Goal: Submit feedback/report problem

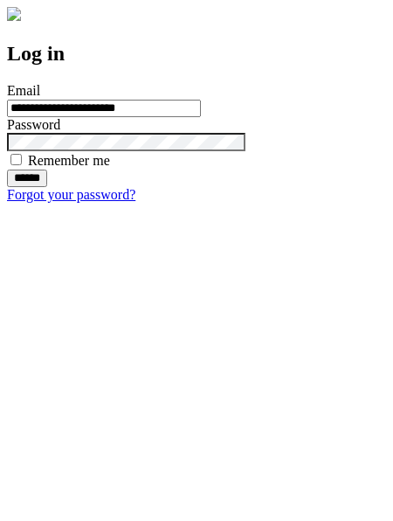
click at [47, 187] on input "******" at bounding box center [27, 177] width 40 height 17
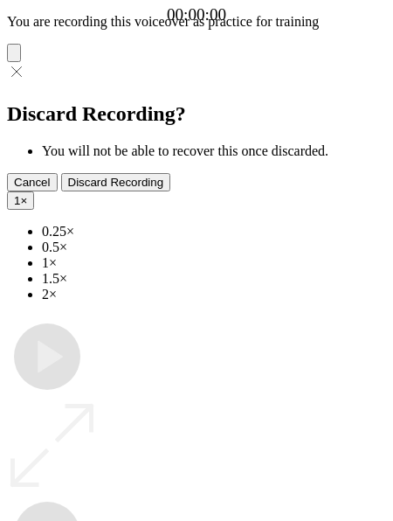
type input "**********"
